Goal: Task Accomplishment & Management: Use online tool/utility

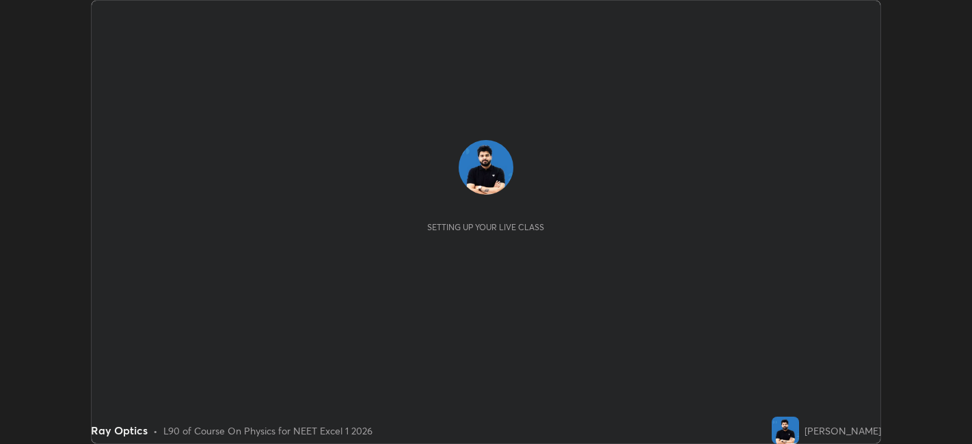
scroll to position [444, 972]
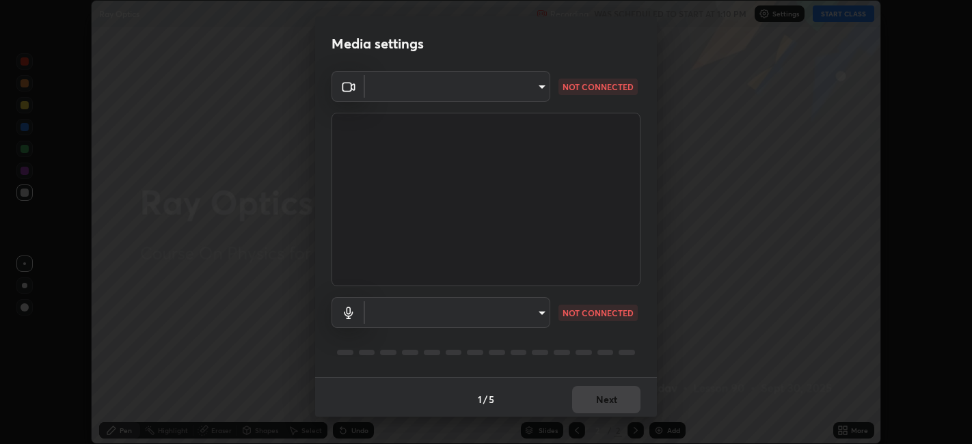
type input "6b7c260327291536b638f6e473b3b57a19bc2ef6066faf66dc0815e3d2555b14"
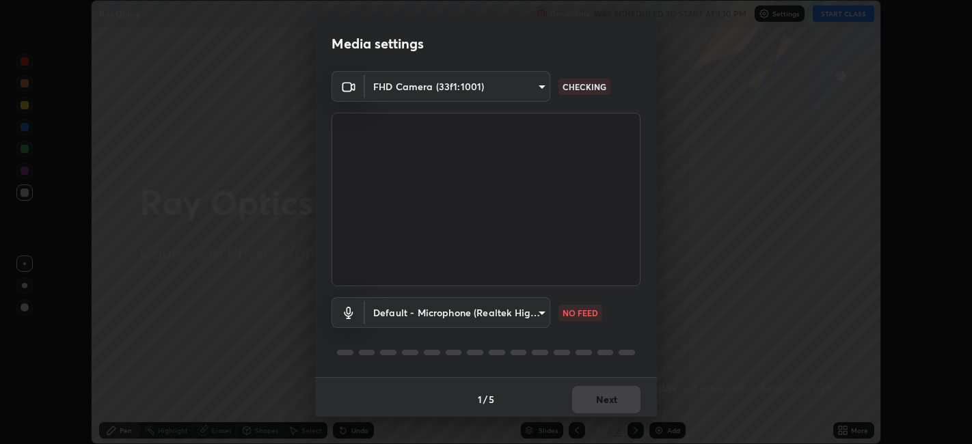
scroll to position [3, 0]
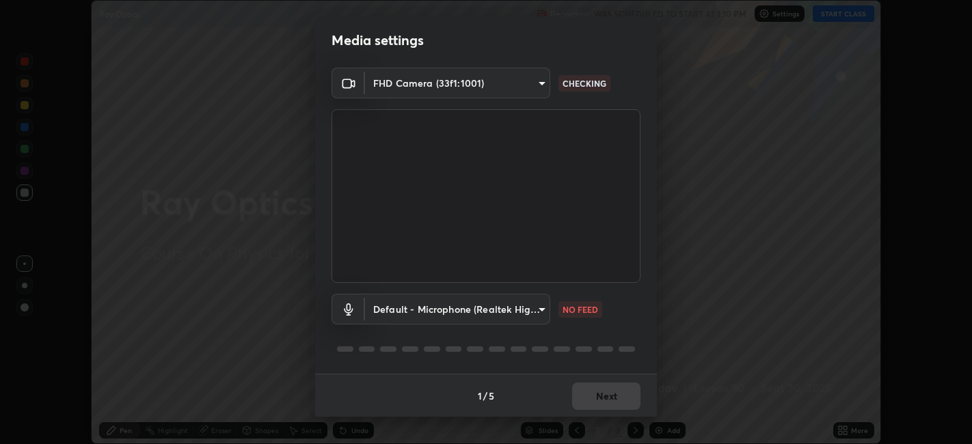
click at [542, 183] on video at bounding box center [486, 196] width 309 height 174
click at [514, 298] on body "Erase all Ray Optics Recording WAS SCHEDULED TO START AT 1:10 PM Settings START…" at bounding box center [486, 222] width 972 height 444
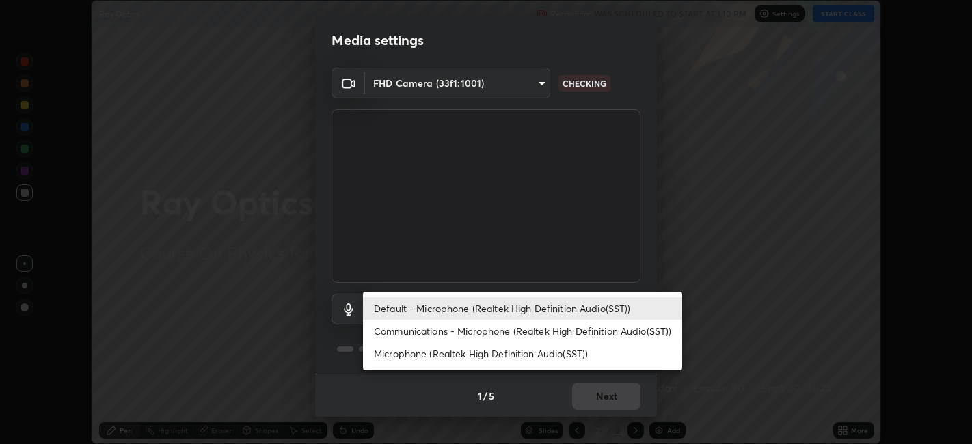
click at [459, 330] on li "Communications - Microphone (Realtek High Definition Audio(SST))" at bounding box center [522, 331] width 319 height 23
type input "communications"
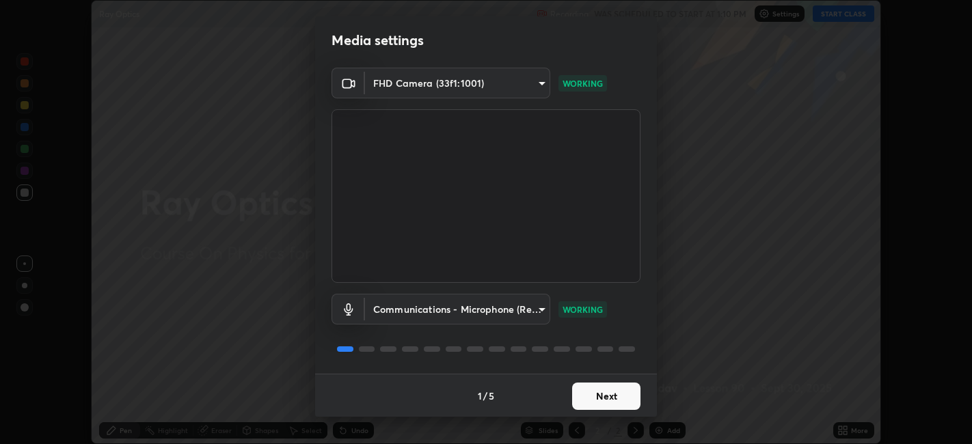
click at [627, 388] on button "Next" at bounding box center [606, 396] width 68 height 27
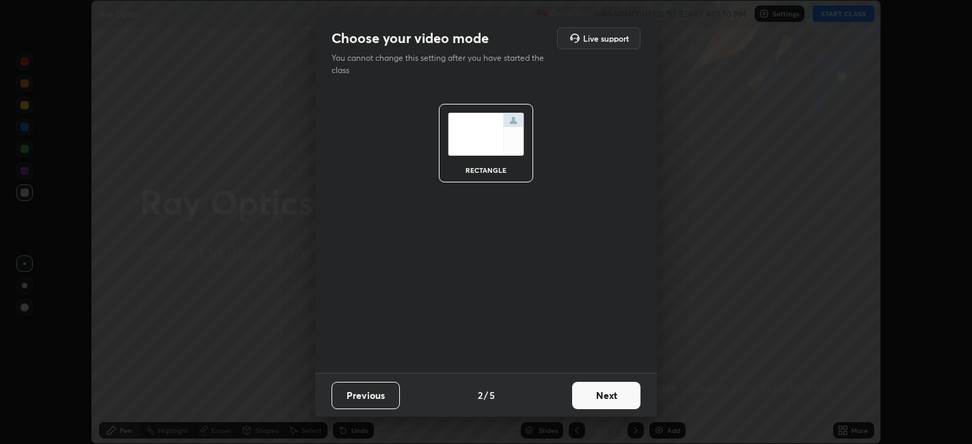
scroll to position [0, 0]
click at [630, 395] on button "Next" at bounding box center [606, 395] width 68 height 27
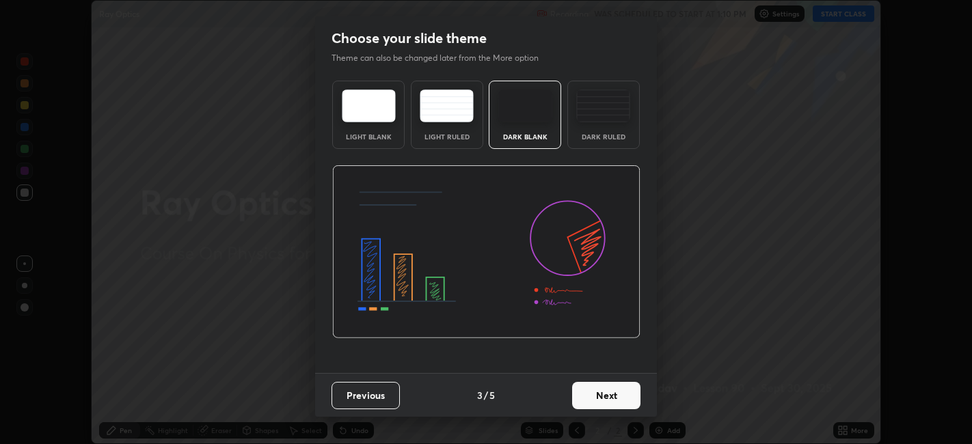
click at [635, 395] on button "Next" at bounding box center [606, 395] width 68 height 27
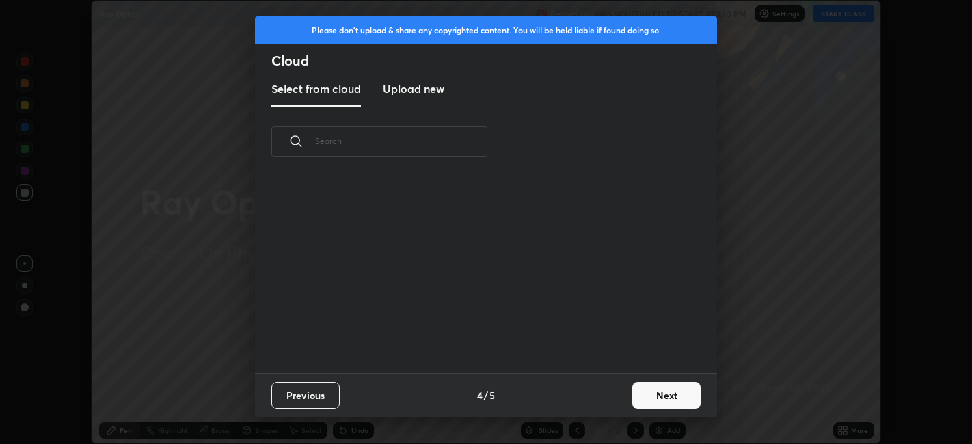
click at [637, 395] on button "Next" at bounding box center [667, 395] width 68 height 27
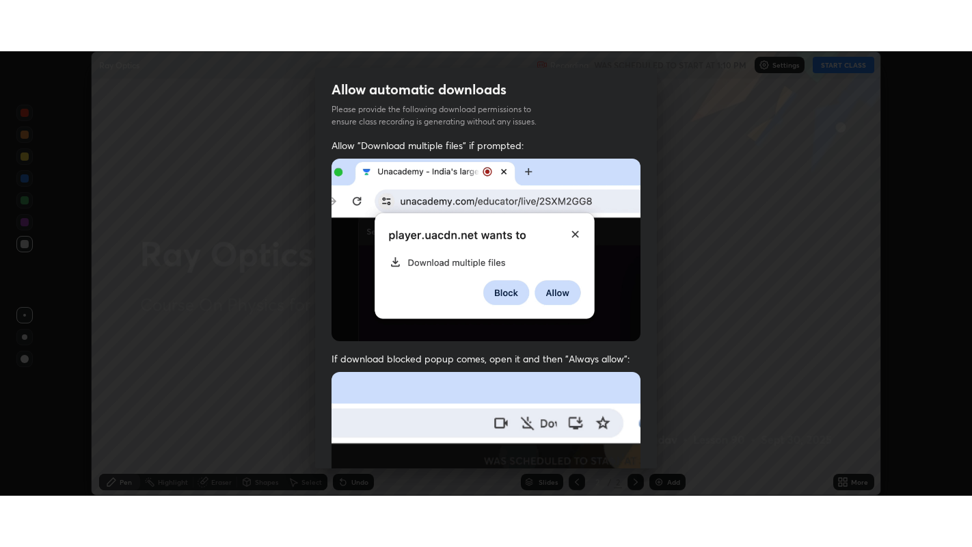
scroll to position [282, 0]
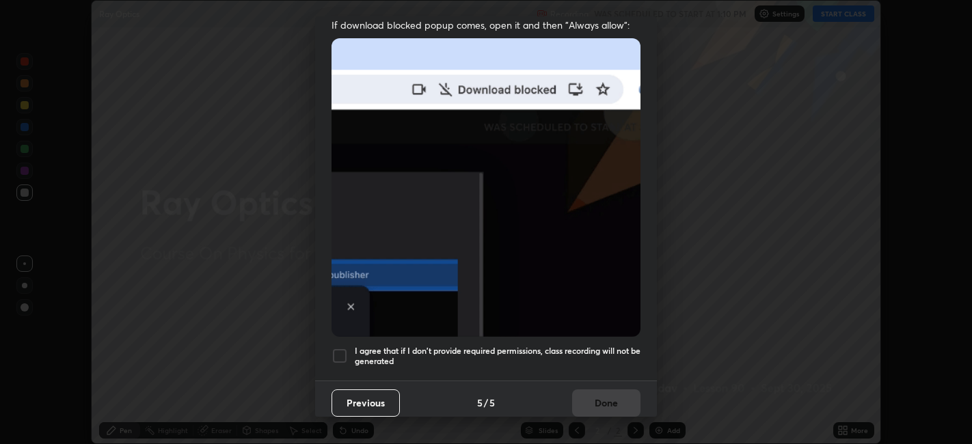
click at [345, 348] on div at bounding box center [340, 356] width 16 height 16
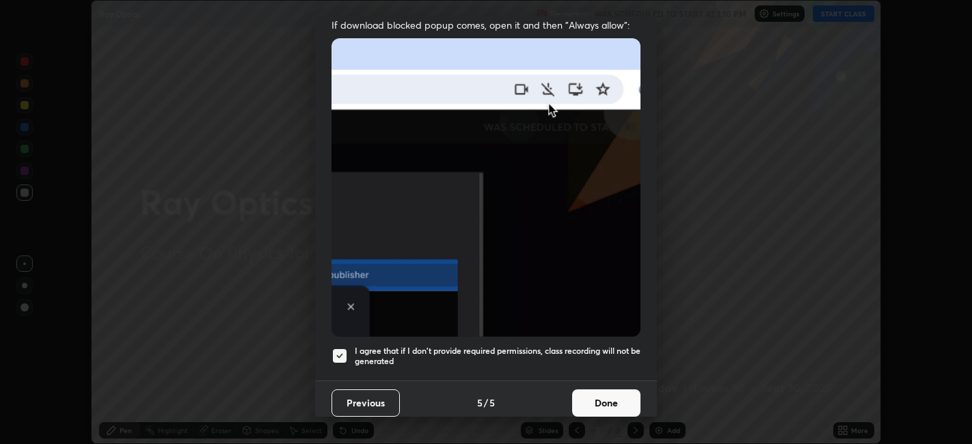
click at [624, 390] on button "Done" at bounding box center [606, 403] width 68 height 27
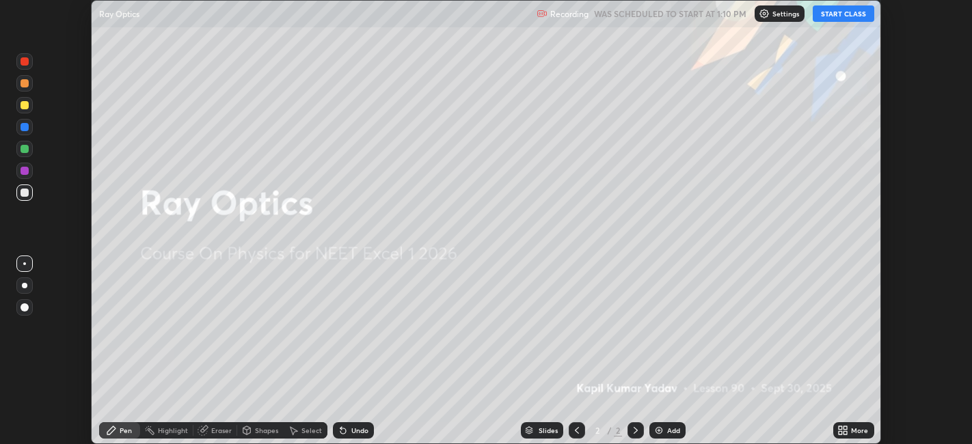
click at [830, 12] on button "START CLASS" at bounding box center [844, 13] width 62 height 16
click at [853, 427] on div "More" at bounding box center [859, 430] width 17 height 7
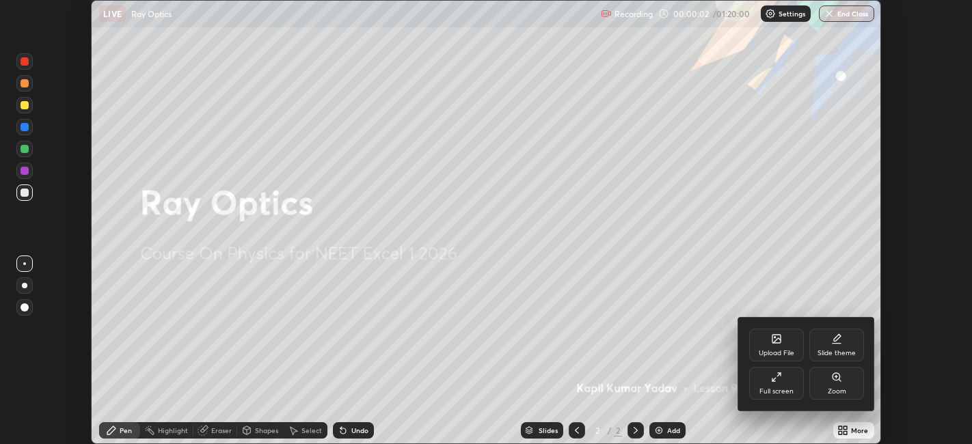
click at [764, 377] on div "Full screen" at bounding box center [776, 383] width 55 height 33
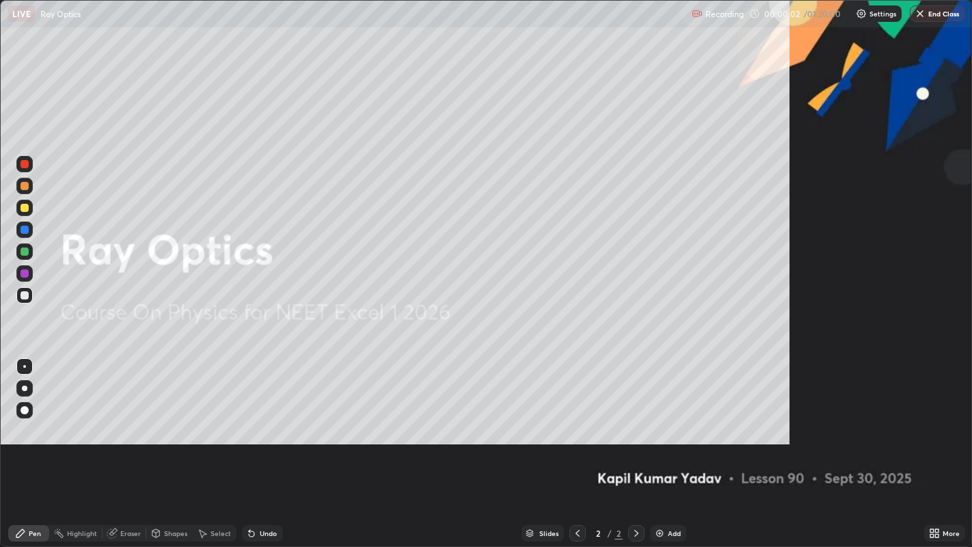
scroll to position [547, 972]
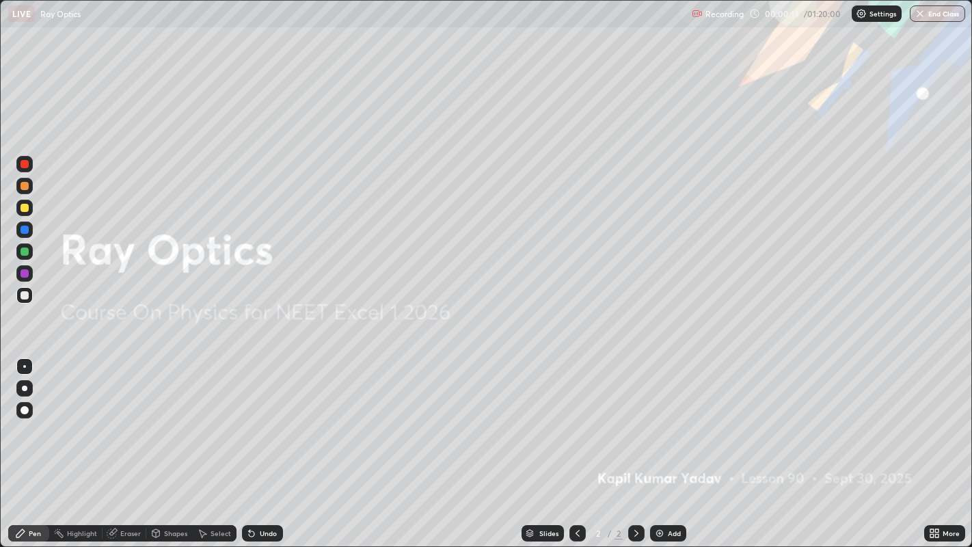
click at [657, 444] on img at bounding box center [659, 533] width 11 height 11
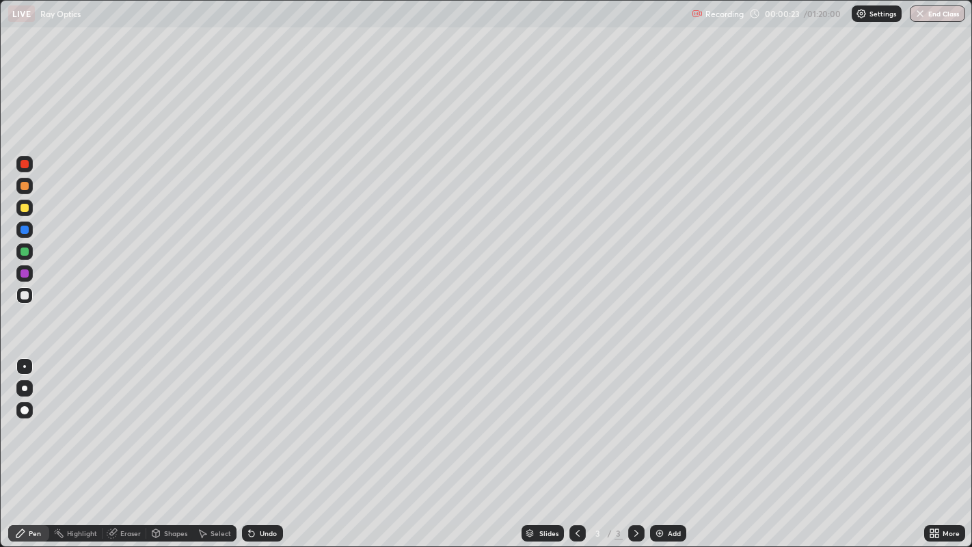
click at [28, 208] on div at bounding box center [25, 208] width 8 height 8
click at [23, 248] on div at bounding box center [25, 252] width 8 height 8
click at [23, 206] on div at bounding box center [25, 208] width 8 height 8
click at [22, 250] on div at bounding box center [25, 252] width 8 height 8
click at [25, 208] on div at bounding box center [25, 208] width 8 height 8
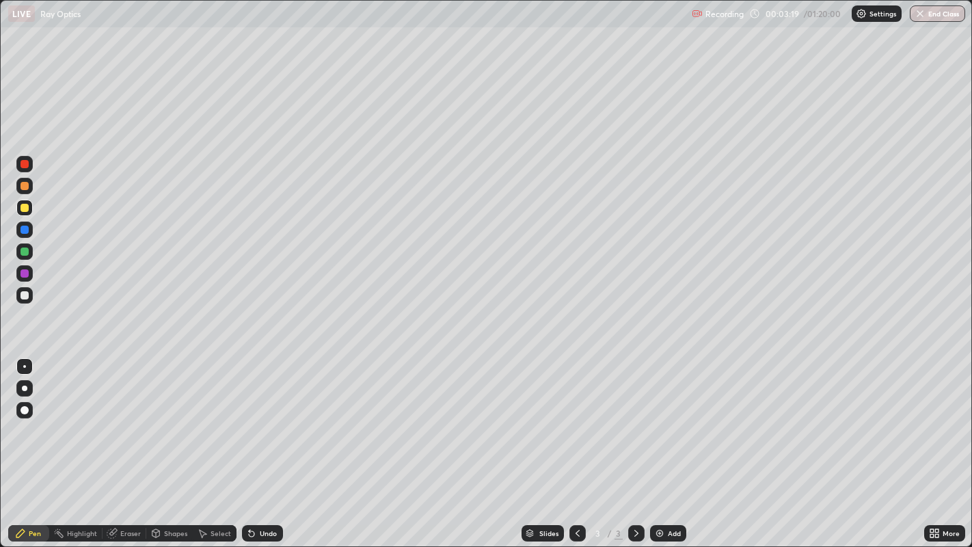
click at [267, 444] on div "Undo" at bounding box center [268, 533] width 17 height 7
click at [269, 444] on div "Undo" at bounding box center [262, 533] width 41 height 16
click at [272, 444] on div "Undo" at bounding box center [262, 533] width 41 height 16
click at [274, 444] on div "Undo" at bounding box center [262, 533] width 41 height 16
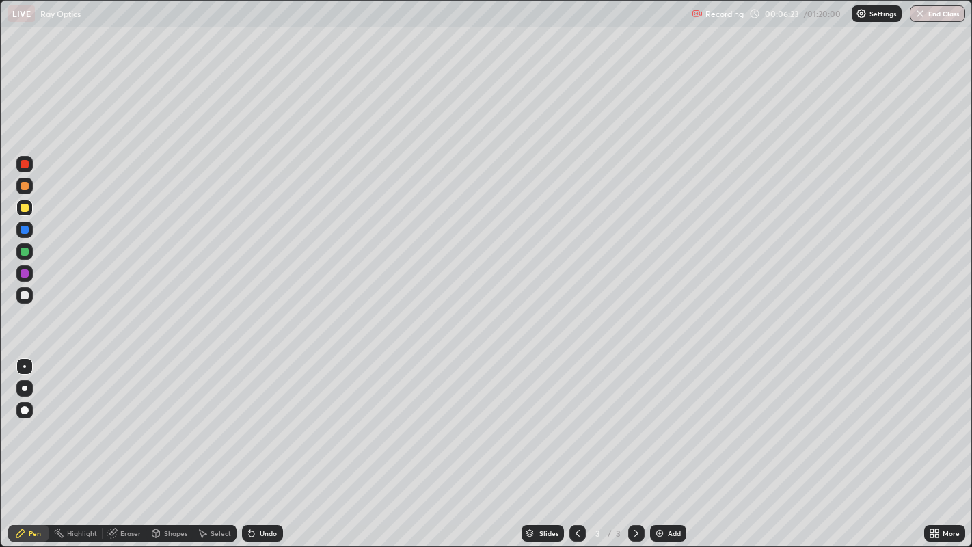
click at [663, 444] on img at bounding box center [659, 533] width 11 height 11
click at [674, 444] on div "Add" at bounding box center [674, 533] width 13 height 7
click at [671, 444] on div "Add" at bounding box center [674, 533] width 13 height 7
click at [673, 444] on div "Add" at bounding box center [674, 533] width 13 height 7
click at [23, 185] on div at bounding box center [25, 186] width 8 height 8
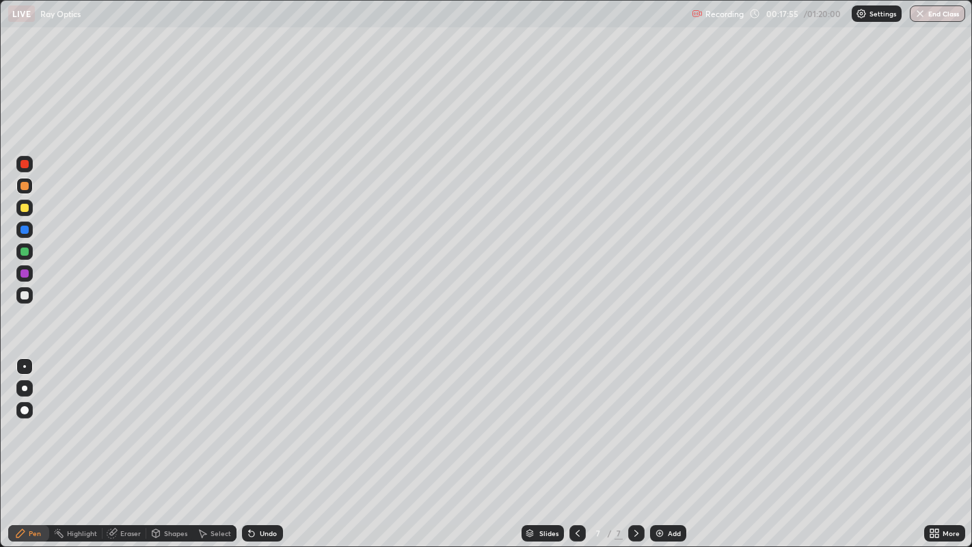
click at [267, 444] on div "Undo" at bounding box center [268, 533] width 17 height 7
click at [269, 444] on div "Undo" at bounding box center [262, 533] width 41 height 16
click at [663, 444] on div "Add" at bounding box center [668, 533] width 36 height 16
click at [270, 444] on div "Undo" at bounding box center [268, 533] width 17 height 7
click at [23, 230] on div at bounding box center [25, 230] width 8 height 8
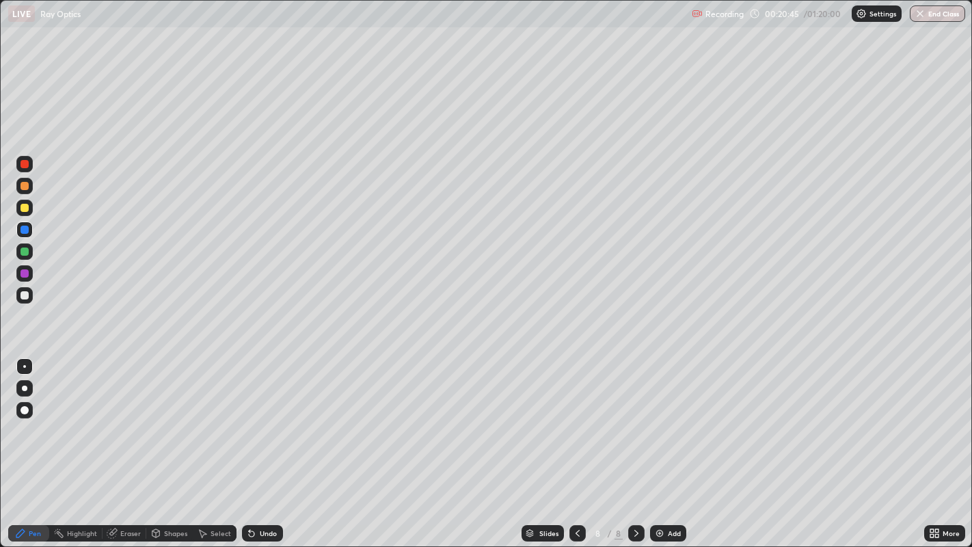
click at [27, 186] on div at bounding box center [25, 186] width 8 height 8
click at [665, 444] on div "Add" at bounding box center [668, 533] width 36 height 16
click at [662, 444] on img at bounding box center [659, 533] width 11 height 11
click at [27, 295] on div at bounding box center [25, 295] width 8 height 8
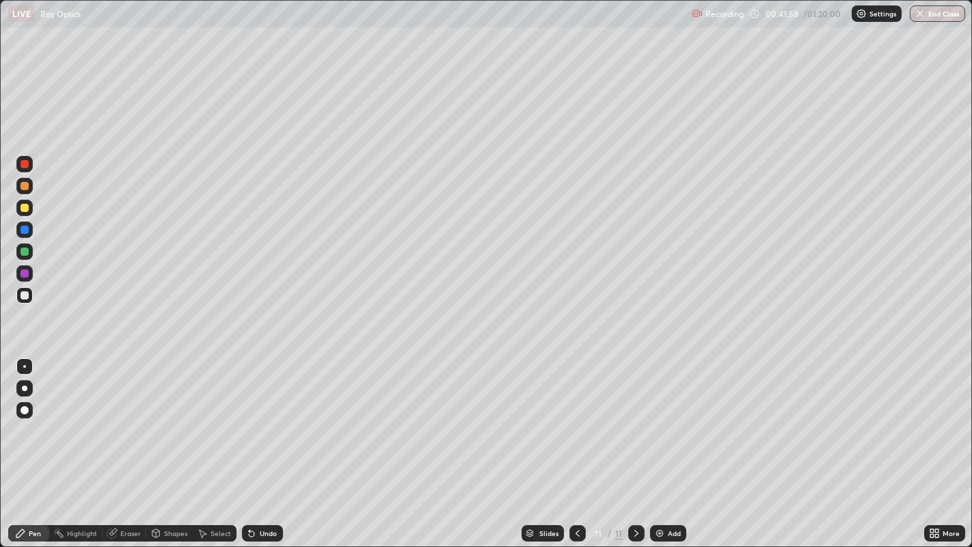
click at [25, 254] on div at bounding box center [25, 252] width 8 height 8
click at [23, 293] on div at bounding box center [25, 295] width 8 height 8
click at [24, 252] on div at bounding box center [25, 252] width 8 height 8
click at [25, 295] on div at bounding box center [25, 295] width 8 height 8
click at [21, 205] on div at bounding box center [25, 208] width 8 height 8
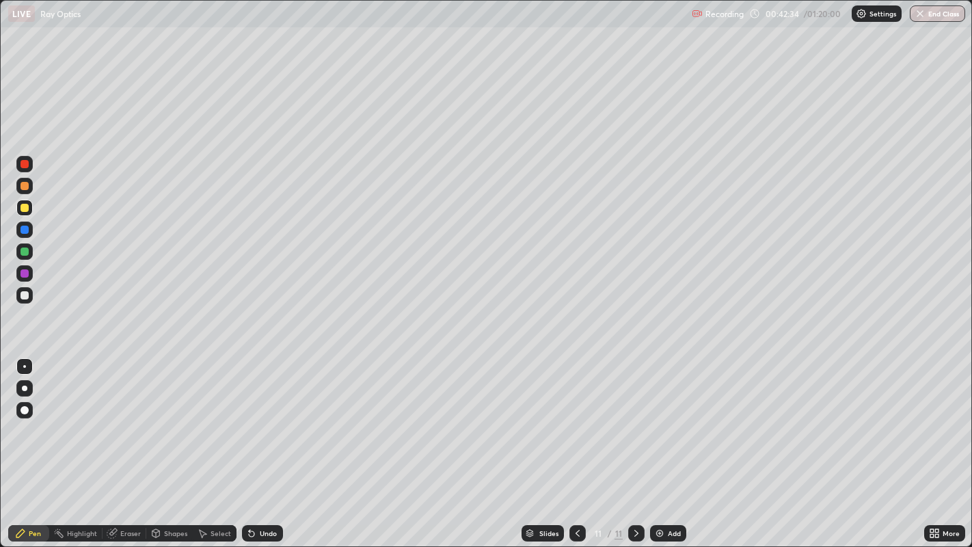
click at [24, 189] on div at bounding box center [25, 186] width 8 height 8
click at [24, 207] on div at bounding box center [25, 208] width 8 height 8
click at [667, 444] on div "Add" at bounding box center [668, 533] width 36 height 16
click at [583, 444] on div at bounding box center [578, 533] width 16 height 16
click at [635, 444] on icon at bounding box center [636, 533] width 11 height 11
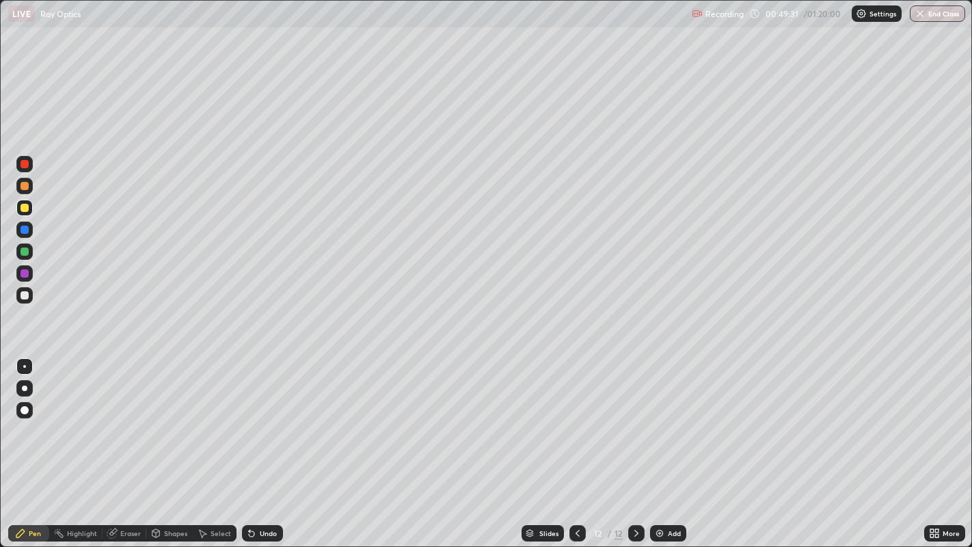
click at [635, 444] on icon at bounding box center [636, 533] width 11 height 11
click at [679, 444] on div "Add" at bounding box center [674, 533] width 13 height 7
click at [21, 249] on div at bounding box center [25, 252] width 8 height 8
click at [21, 299] on div at bounding box center [25, 295] width 8 height 8
click at [25, 250] on div at bounding box center [25, 252] width 8 height 8
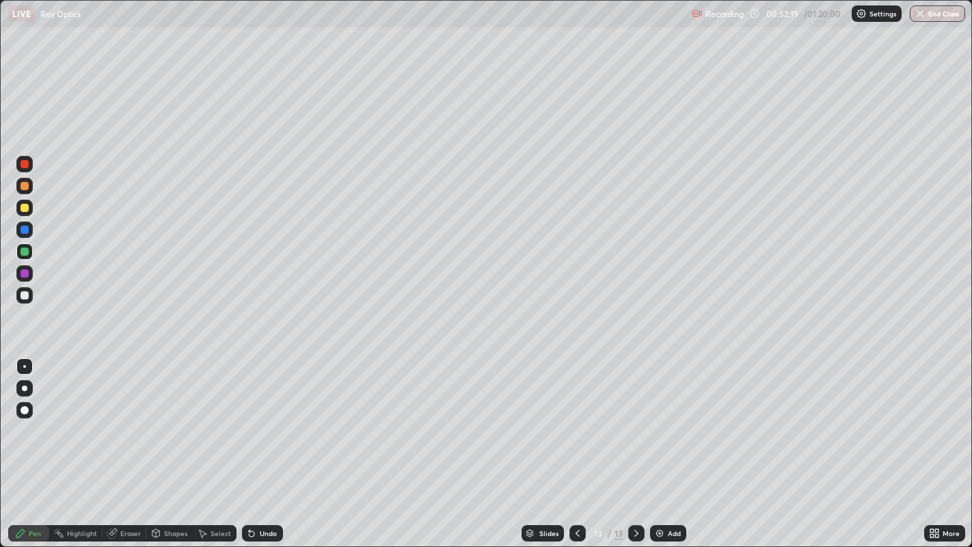
click at [25, 227] on div at bounding box center [25, 230] width 8 height 8
click at [657, 444] on img at bounding box center [659, 533] width 11 height 11
click at [28, 299] on div at bounding box center [24, 295] width 16 height 16
click at [23, 206] on div at bounding box center [25, 208] width 8 height 8
click at [27, 250] on div at bounding box center [25, 252] width 8 height 8
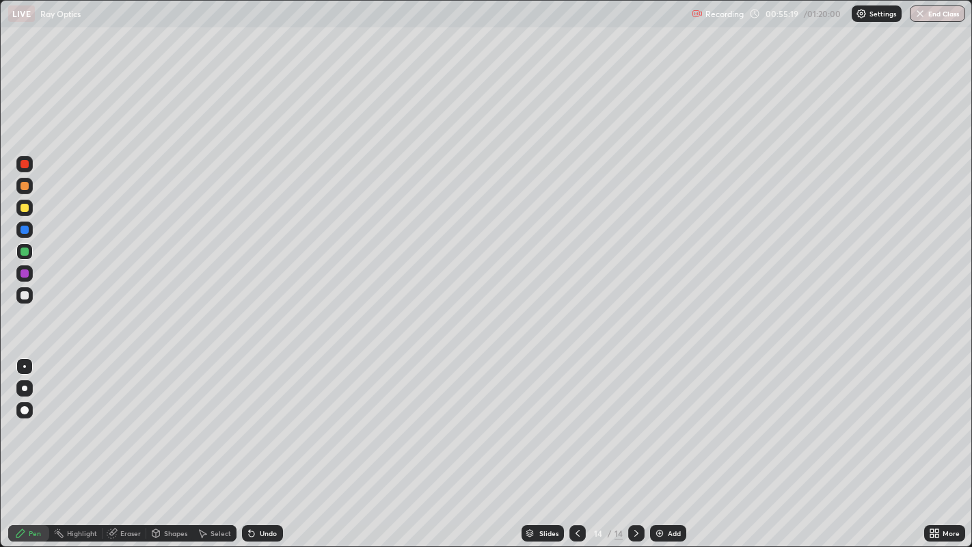
click at [31, 208] on div at bounding box center [24, 208] width 16 height 16
click at [22, 269] on div at bounding box center [25, 273] width 8 height 8
click at [25, 164] on div at bounding box center [25, 164] width 8 height 8
click at [659, 444] on img at bounding box center [659, 533] width 11 height 11
click at [576, 444] on icon at bounding box center [577, 533] width 11 height 11
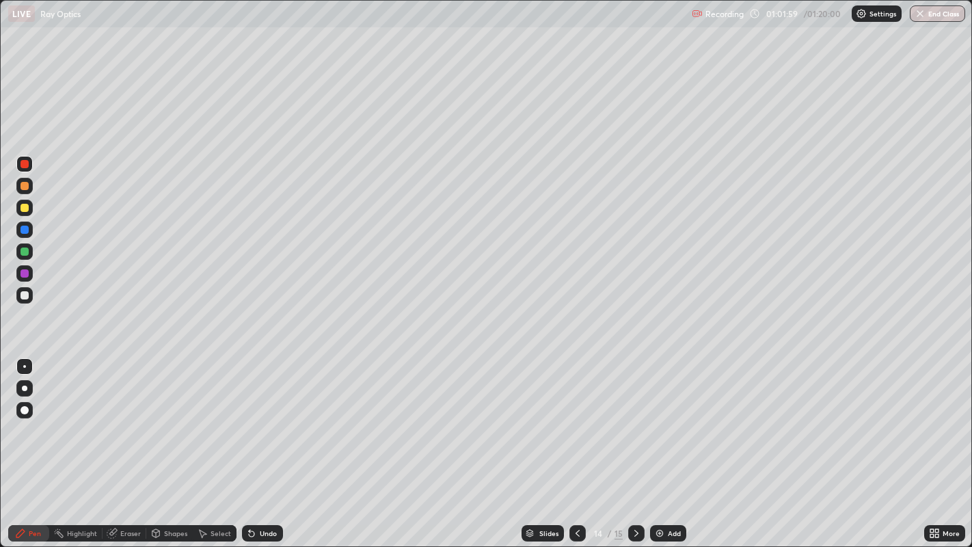
click at [659, 444] on img at bounding box center [659, 533] width 11 height 11
click at [579, 444] on icon at bounding box center [577, 533] width 11 height 11
click at [635, 444] on icon at bounding box center [636, 533] width 11 height 11
click at [25, 297] on div at bounding box center [25, 295] width 8 height 8
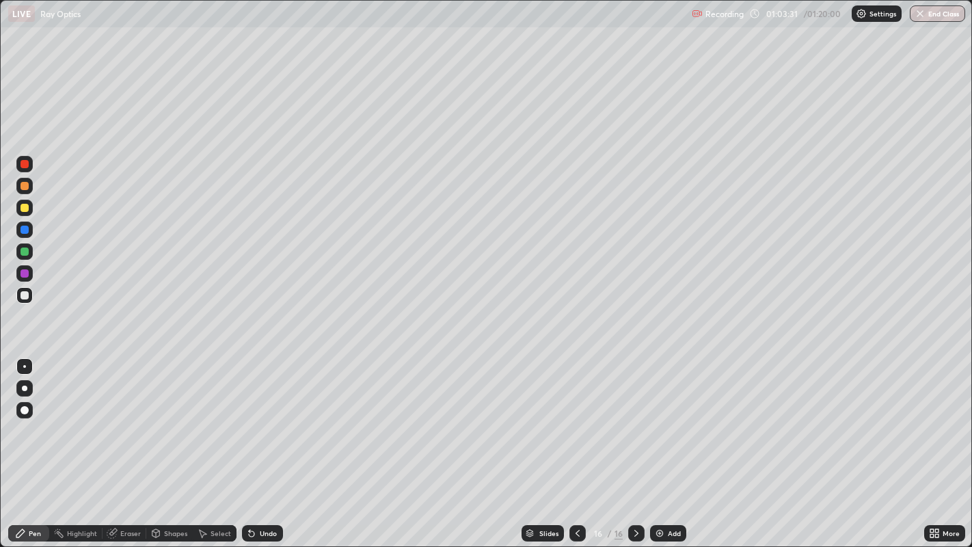
click at [678, 444] on div "Add" at bounding box center [668, 533] width 36 height 16
click at [268, 444] on div "Undo" at bounding box center [268, 533] width 17 height 7
click at [260, 444] on div "Undo" at bounding box center [268, 533] width 17 height 7
click at [23, 210] on div at bounding box center [25, 208] width 8 height 8
click at [21, 184] on div at bounding box center [25, 186] width 8 height 8
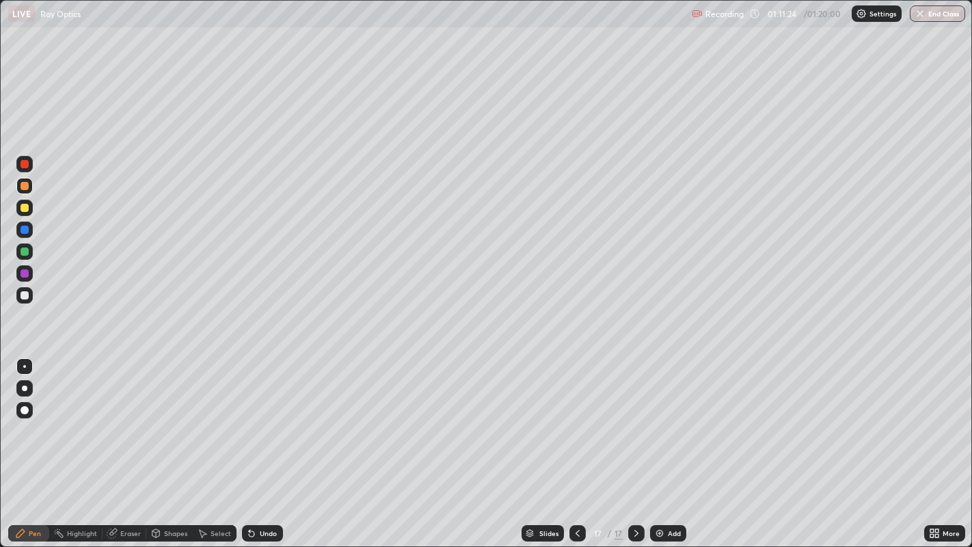
click at [680, 444] on div "Add" at bounding box center [674, 533] width 13 height 7
click at [925, 10] on img "button" at bounding box center [920, 13] width 11 height 11
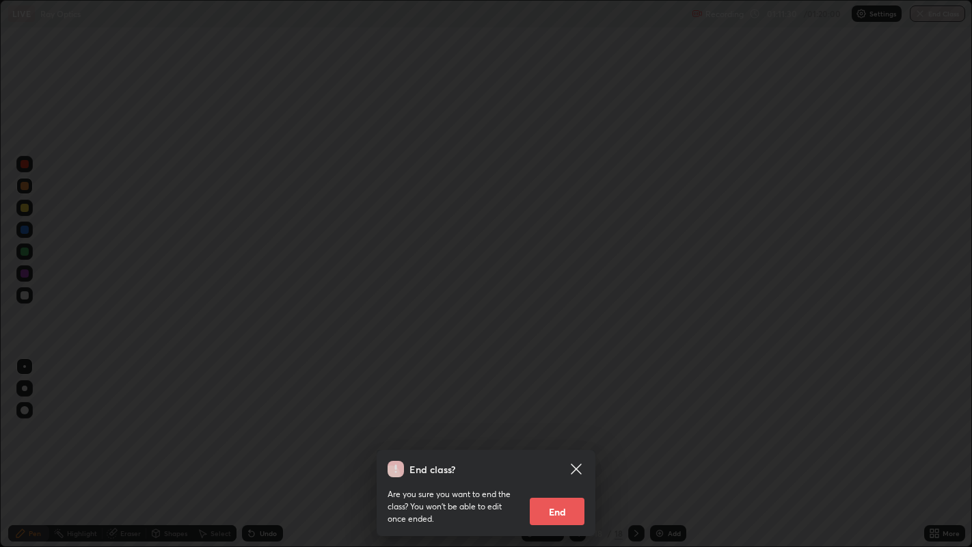
click at [543, 444] on div "Are you sure you want to end the class? You won’t be able to edit once ended. E…" at bounding box center [486, 501] width 197 height 48
click at [544, 444] on button "End" at bounding box center [557, 511] width 55 height 27
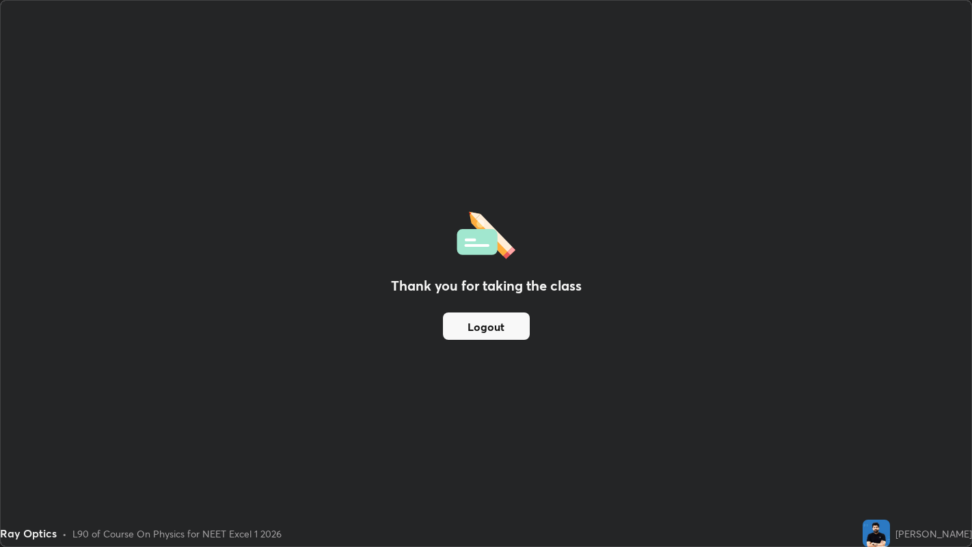
click at [539, 444] on div "Thank you for taking the class Logout" at bounding box center [486, 274] width 971 height 546
click at [500, 317] on button "Logout" at bounding box center [486, 326] width 87 height 27
click at [486, 325] on button "Logout" at bounding box center [486, 326] width 87 height 27
click at [475, 328] on button "Logout" at bounding box center [486, 326] width 87 height 27
